Goal: Task Accomplishment & Management: Manage account settings

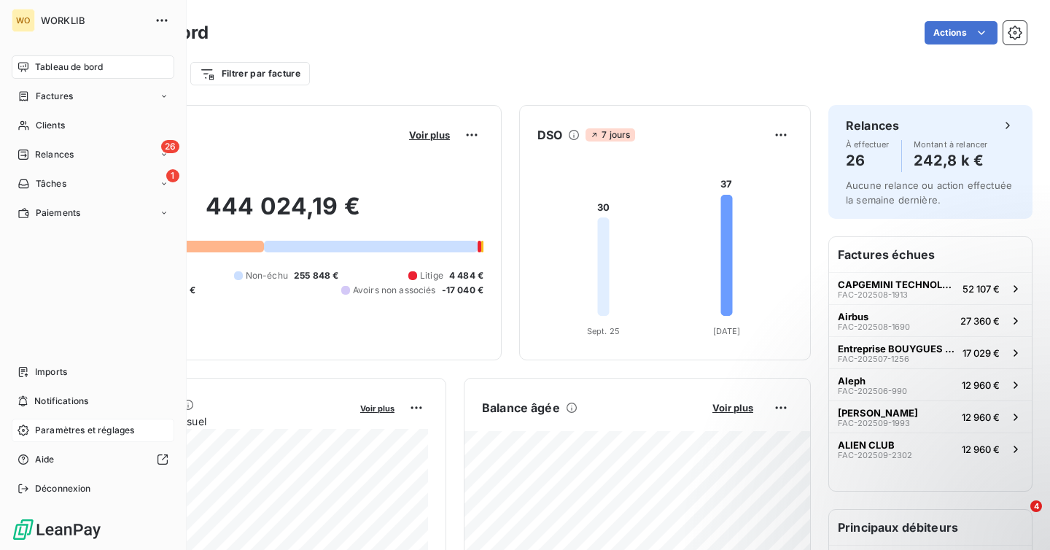
click at [68, 435] on span "Paramètres et réglages" at bounding box center [84, 430] width 99 height 13
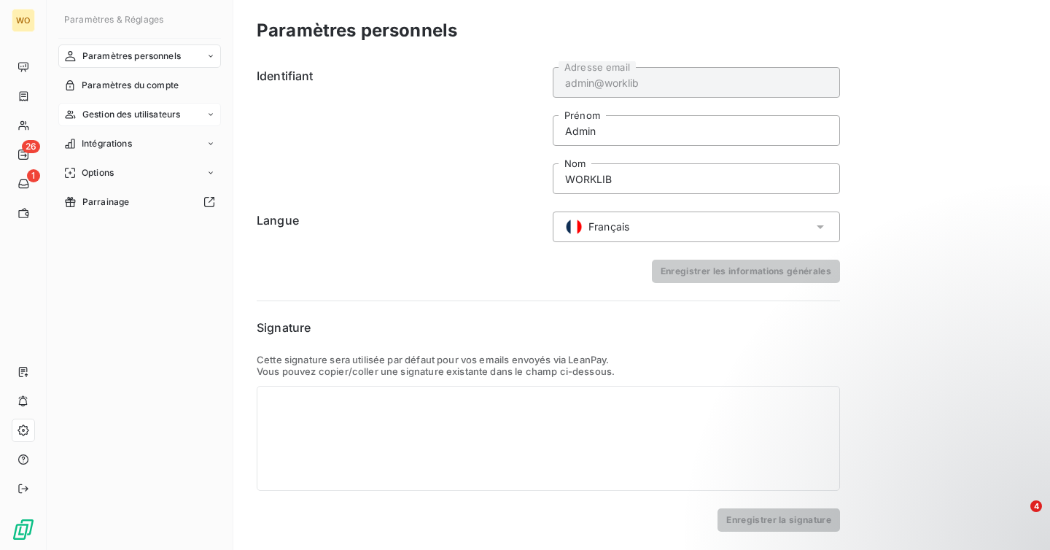
click at [138, 112] on span "Gestion des utilisateurs" at bounding box center [131, 114] width 98 height 13
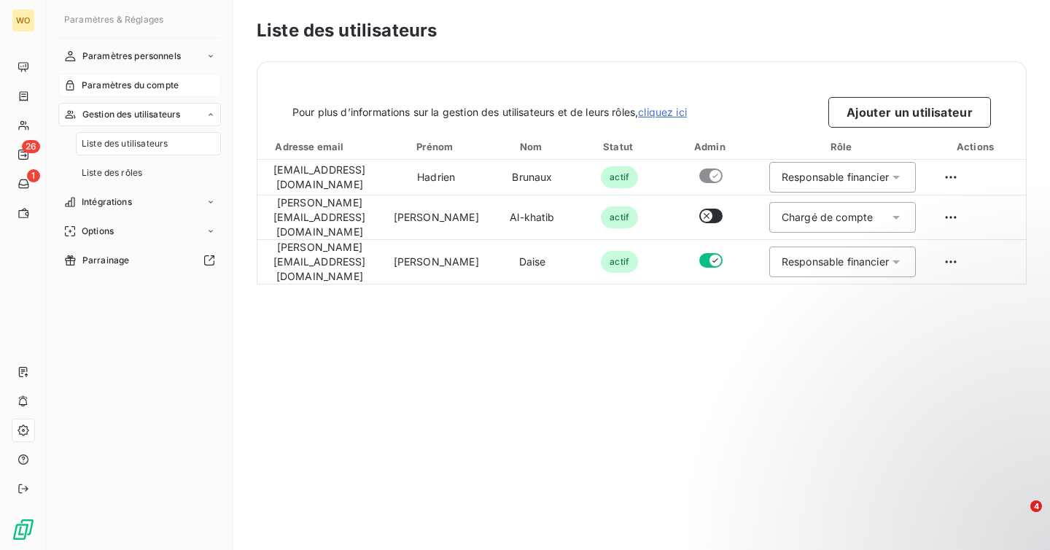
click at [149, 84] on span "Paramètres du compte" at bounding box center [130, 85] width 97 height 13
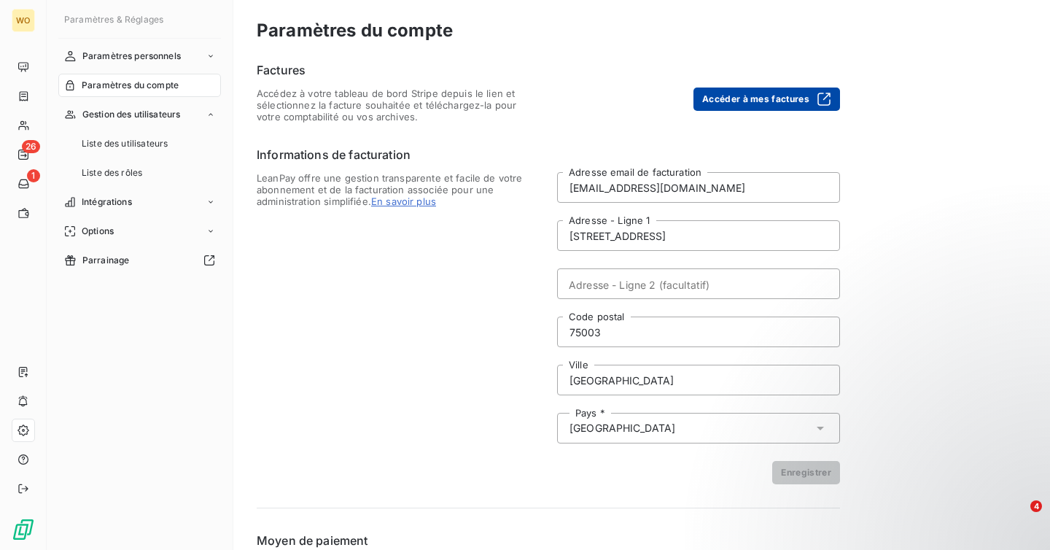
click at [787, 109] on button "Accéder à mes factures" at bounding box center [766, 99] width 147 height 23
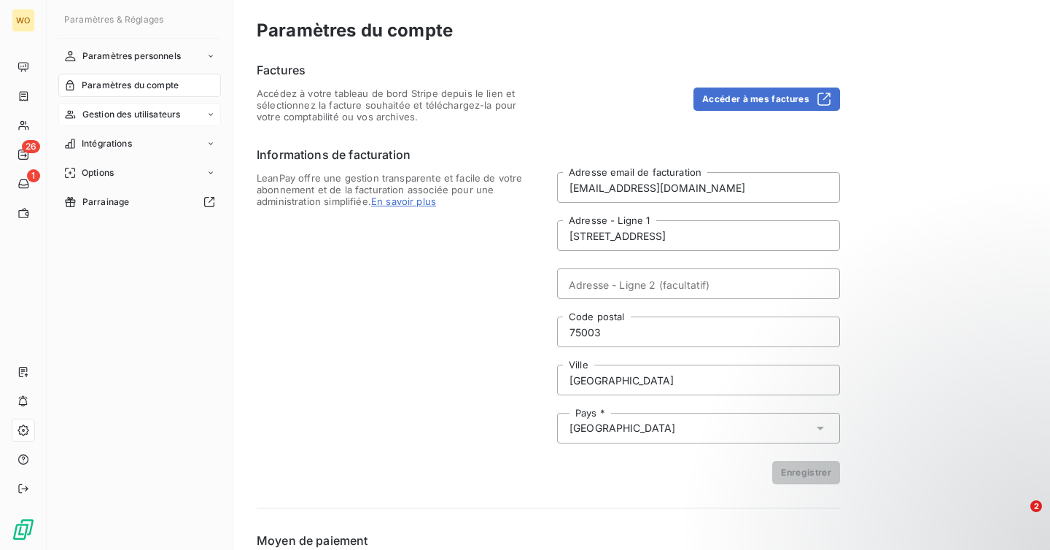
click at [114, 120] on span "Gestion des utilisateurs" at bounding box center [131, 114] width 98 height 13
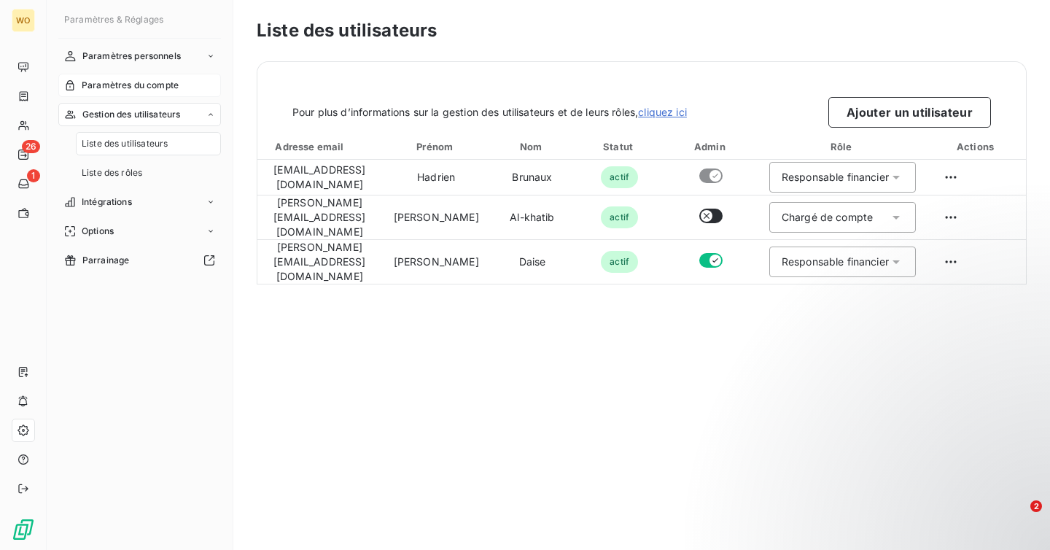
click at [132, 79] on span "Paramètres du compte" at bounding box center [130, 85] width 97 height 13
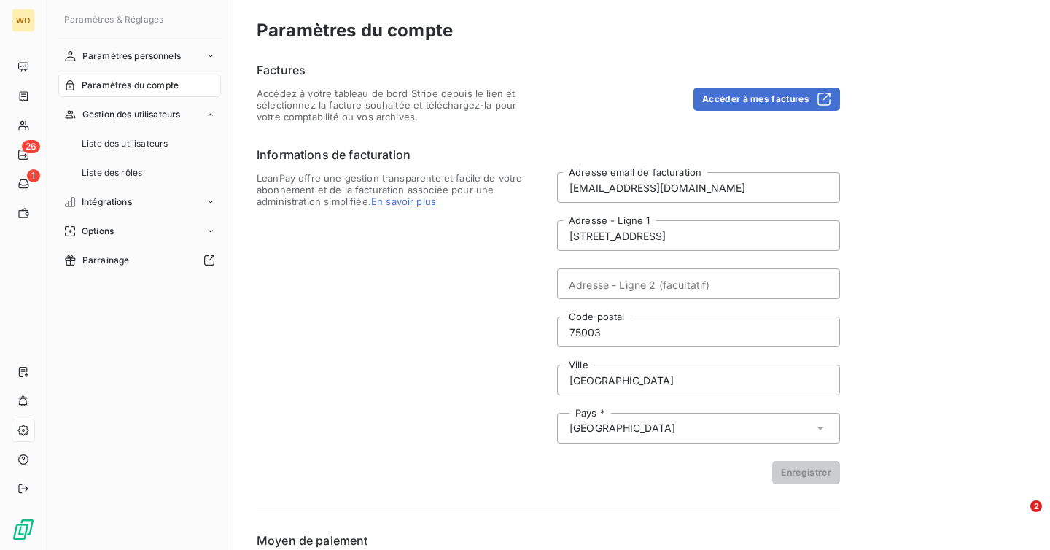
click at [709, 152] on h6 "Informations de facturation" at bounding box center [548, 155] width 583 height 18
drag, startPoint x: 688, startPoint y: 183, endPoint x: 569, endPoint y: 181, distance: 119.6
click at [569, 181] on input "[EMAIL_ADDRESS][DOMAIN_NAME]" at bounding box center [698, 187] width 283 height 31
